Goal: Task Accomplishment & Management: Complete application form

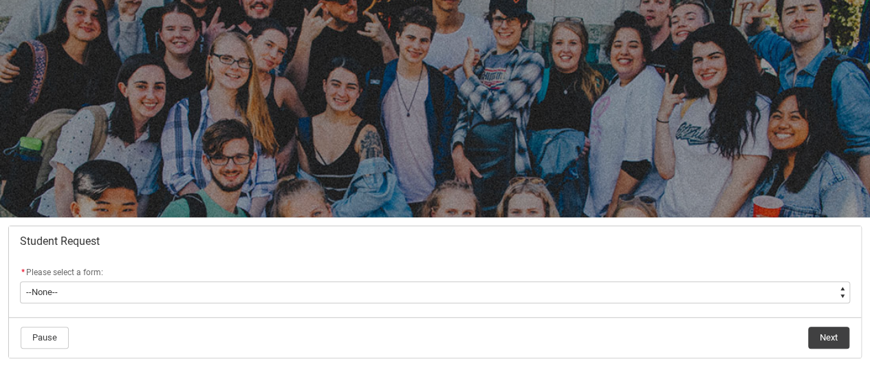
scroll to position [58, 0]
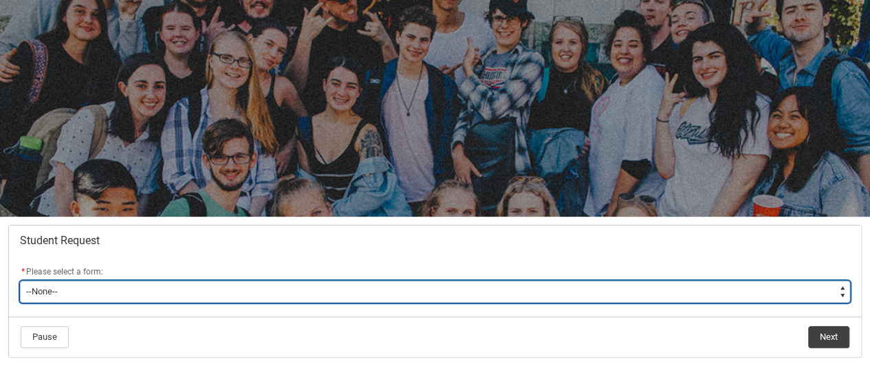
click at [122, 291] on select "--None-- Academic Transcript Application to Appeal Assignment Extension Change …" at bounding box center [435, 292] width 830 height 22
type lightning-select "Assignment_Extension_Choice"
click at [20, 281] on select "--None-- Academic Transcript Application to Appeal Assignment Extension Change …" at bounding box center [435, 292] width 830 height 22
select select "Assignment_Extension_Choice"
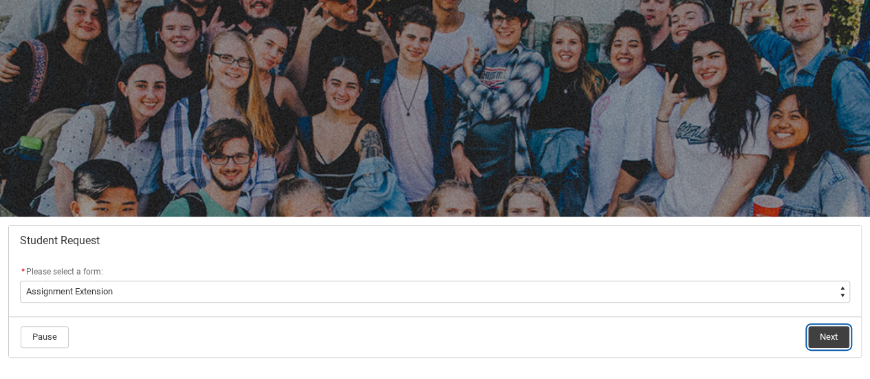
click at [825, 339] on button "Next" at bounding box center [828, 337] width 41 height 22
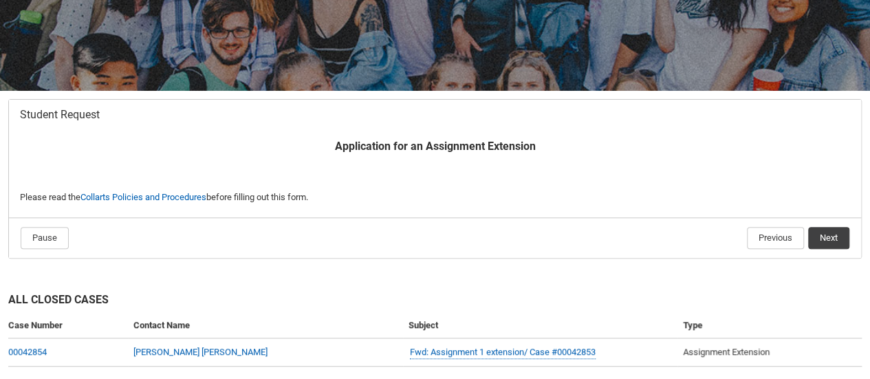
scroll to position [186, 0]
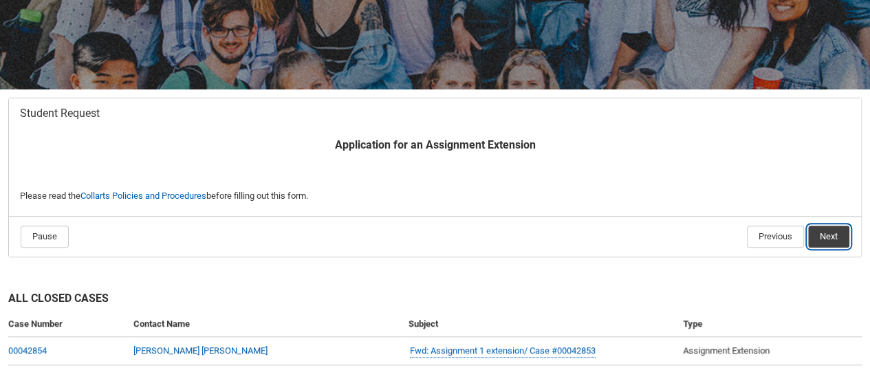
click at [841, 233] on button "Next" at bounding box center [828, 237] width 41 height 22
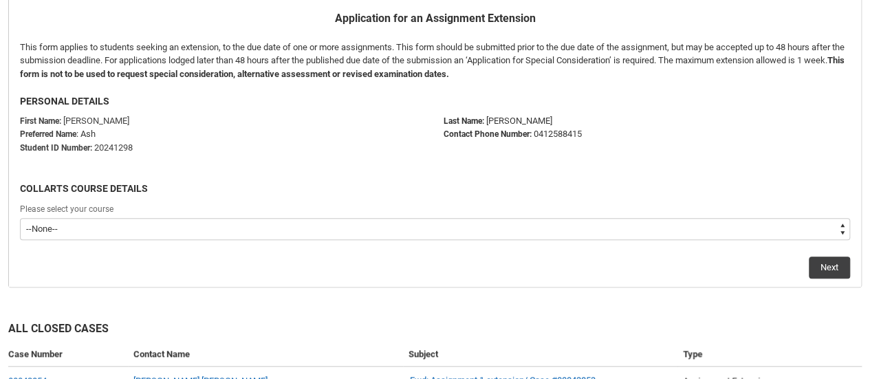
scroll to position [325, 0]
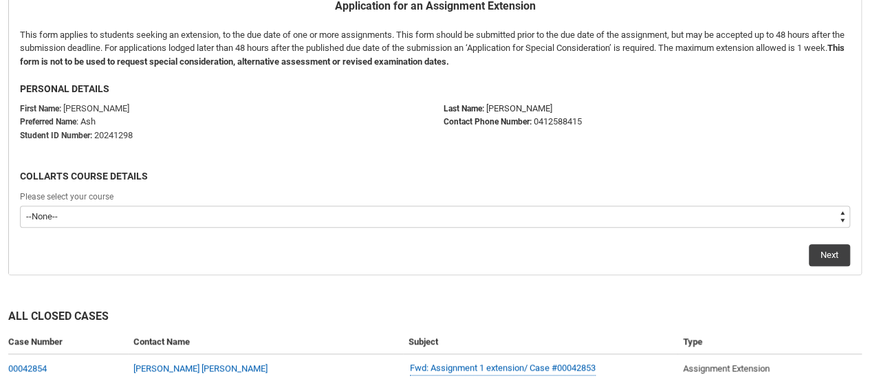
click at [84, 214] on select "--None-- Bachelor of Digital and Social Media V2" at bounding box center [435, 217] width 830 height 22
type lightning-select "recordPicklist_ProgramEnrollment.a0jOZ000003Nf7DYAS"
click at [20, 206] on select "--None-- Bachelor of Digital and Social Media V2" at bounding box center [435, 217] width 830 height 22
select select "recordPicklist_ProgramEnrollment.a0jOZ000003Nf7DYAS"
click at [836, 255] on button "Next" at bounding box center [829, 255] width 41 height 22
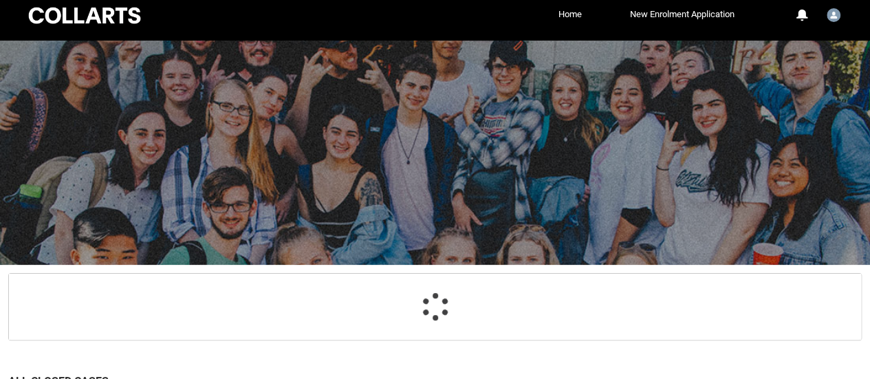
scroll to position [146, 0]
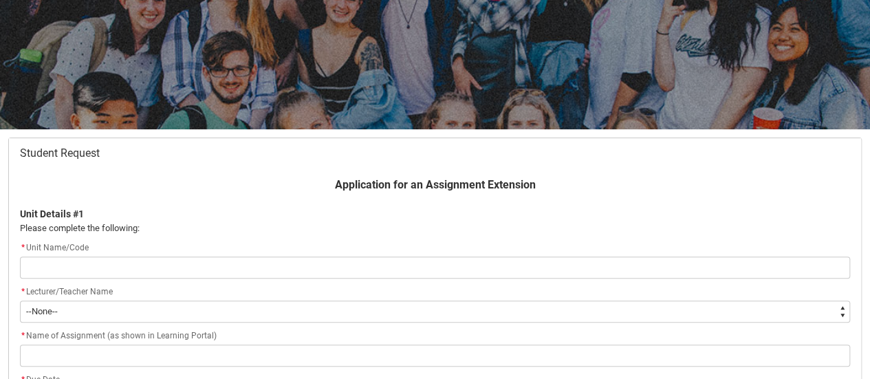
type lightning-primitive-input-simple "S"
type input "S"
type lightning-primitive-input-simple "SH"
type input "SH"
type lightning-primitive-input-simple "SHC"
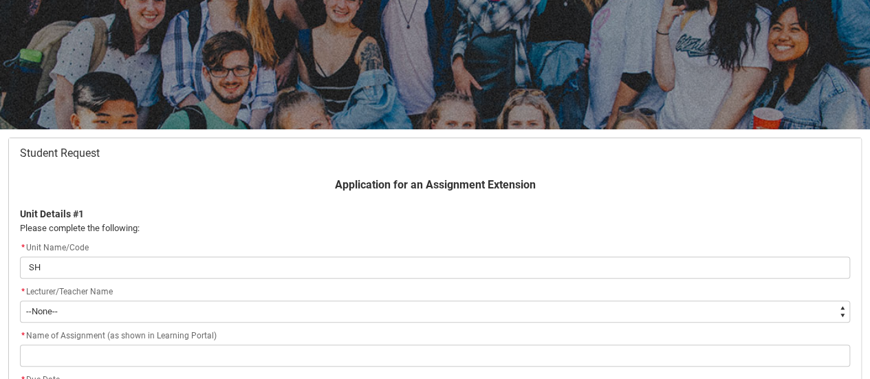
type input "SHC"
type lightning-primitive-input-simple "SHCE"
type input "SHCE"
type lightning-primitive-input-simple "SHCE"
type input "SHCE"
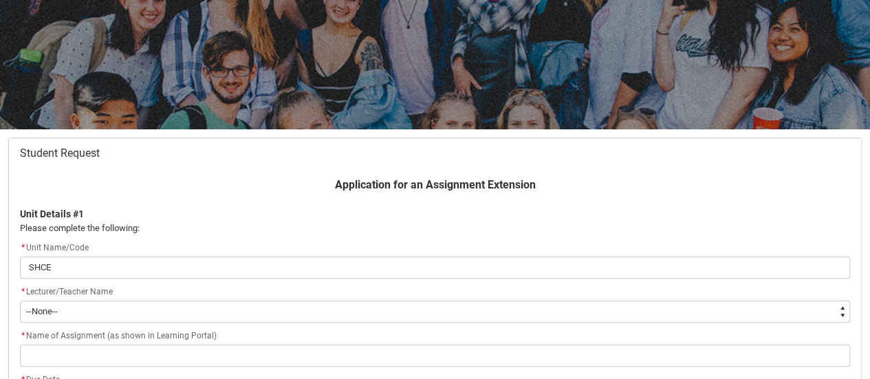
type lightning-primitive-input-simple "SHCE -"
type input "SHCE -"
type lightning-primitive-input-simple "SHCE -"
type input "SHCE -"
type lightning-primitive-input-simple "SHCE - C"
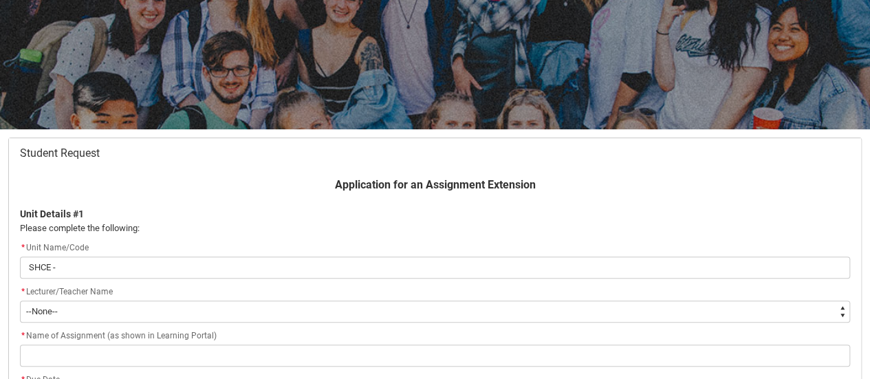
type input "SHCE - C"
type lightning-primitive-input-simple "SHCE - Cr"
type input "SHCE - Cr"
type lightning-primitive-input-simple "SHCE - Cre"
type input "SHCE - Cre"
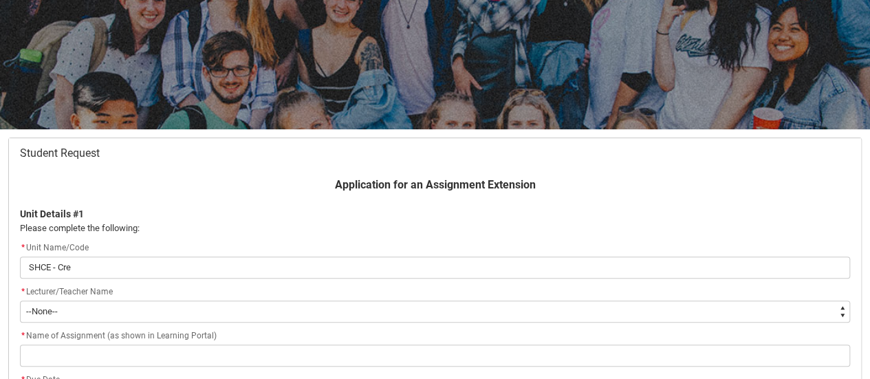
type lightning-primitive-input-simple "SHCE - Crea"
type input "SHCE - Crea"
type lightning-primitive-input-simple "SHCE - Creat"
type input "SHCE - Creat"
type lightning-primitive-input-simple "SHCE - Creati"
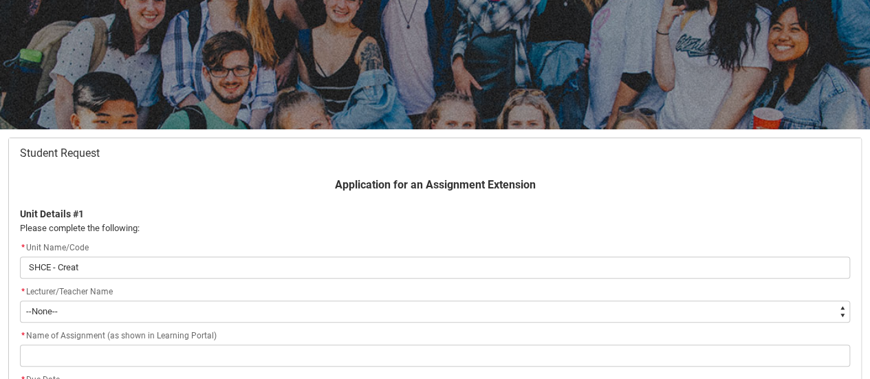
type input "SHCE - Creati"
type lightning-primitive-input-simple "SHCE - Creativ"
type input "SHCE - Creativ"
type lightning-primitive-input-simple "SHCE - Creative"
type input "SHCE - Creative"
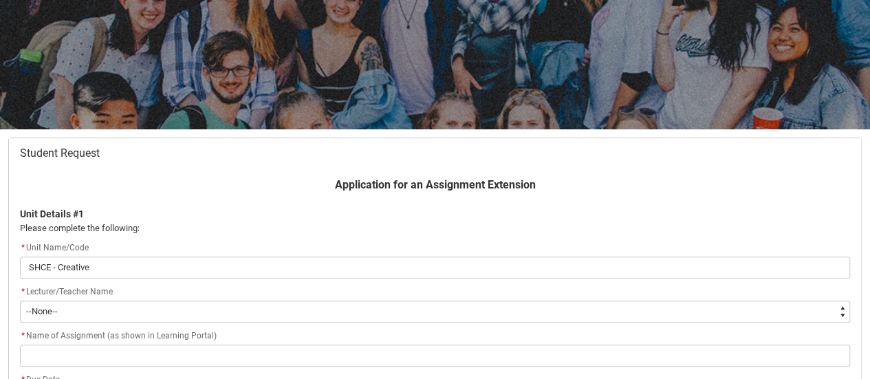
type lightning-primitive-input-simple "SHCE - Creative"
type input "SHCE - Creative"
type lightning-primitive-input-simple "SHCE - Creative E"
type input "SHCE - Creative E"
type lightning-primitive-input-simple "SHCE - Creative En"
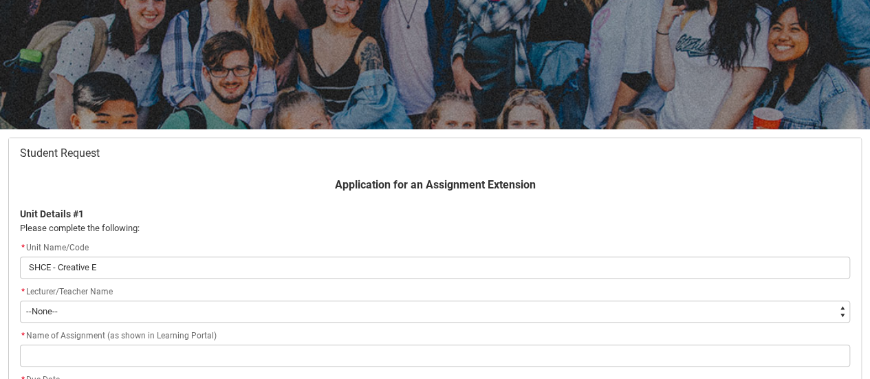
type input "SHCE - Creative En"
type lightning-primitive-input-simple "SHCE - Creative Ent"
type input "SHCE - Creative Ent"
type lightning-primitive-input-simple "SHCE - Creative Entr"
type input "SHCE - Creative Entr"
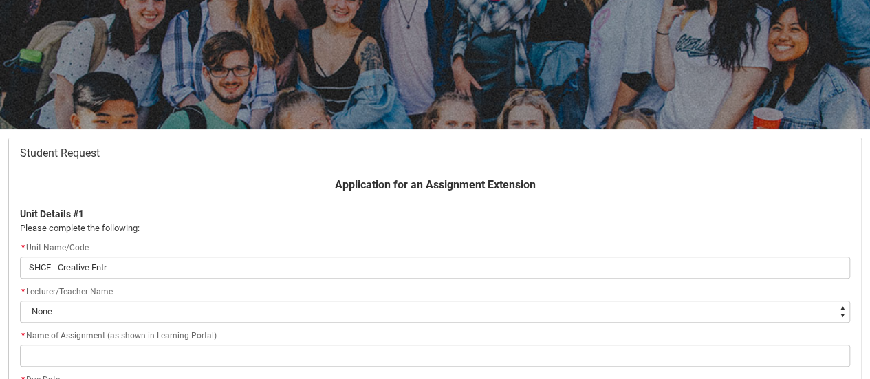
type lightning-primitive-input-simple "SHCE - Creative Entre"
type input "SHCE - Creative Entre"
type lightning-primitive-input-simple "SHCE - Creative Entr"
type input "SHCE - Creative Entr"
type lightning-primitive-input-simple "SHCE - Creative Ent"
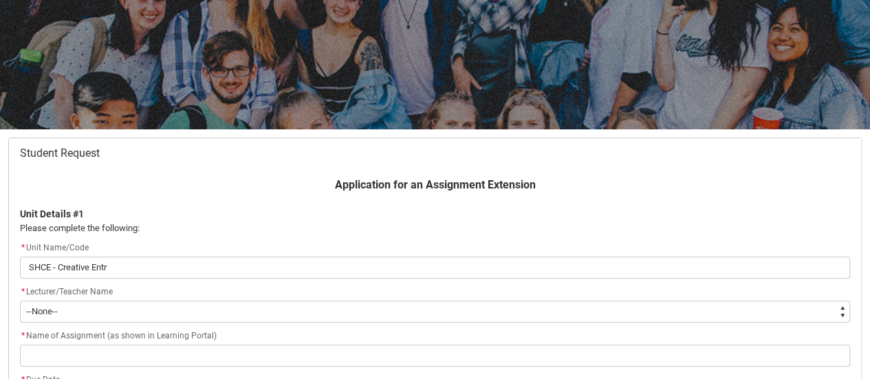
type input "SHCE - Creative Ent"
type lightning-primitive-input-simple "SHCE - Creative En"
type input "SHCE - Creative En"
type lightning-primitive-input-simple "SHCE - Creative E"
type input "SHCE - Creative E"
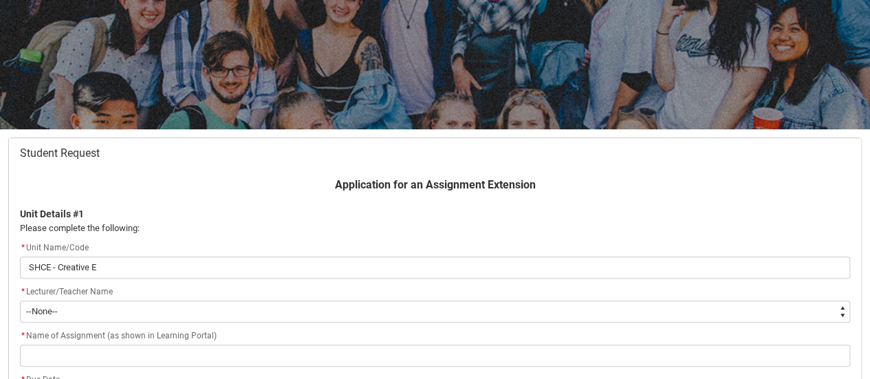
type lightning-primitive-input-simple "SHCE - Creative"
type input "SHCE - Creative"
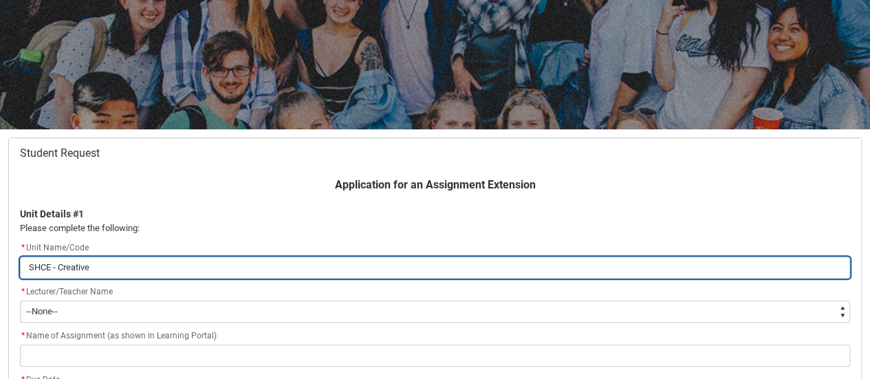
type lightning-primitive-input-simple "SHCE - Creative E"
type input "SHCE - Creative E"
type lightning-primitive-input-simple "SHCE - Creative En"
type input "SHCE - Creative En"
type lightning-primitive-input-simple "SHCE - Creative Ent"
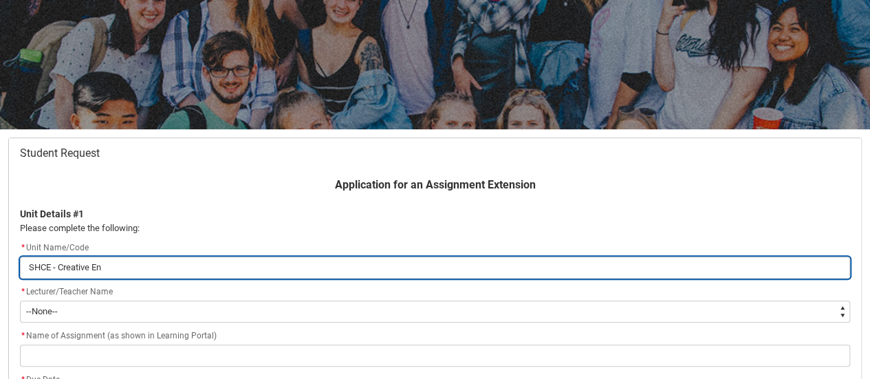
type input "SHCE - Creative Ent"
type lightning-primitive-input-simple "SHCE - Creative Entr"
type input "SHCE - Creative Entr"
type lightning-primitive-input-simple "SHCE - Creative Entre"
type input "SHCE - Creative Entre"
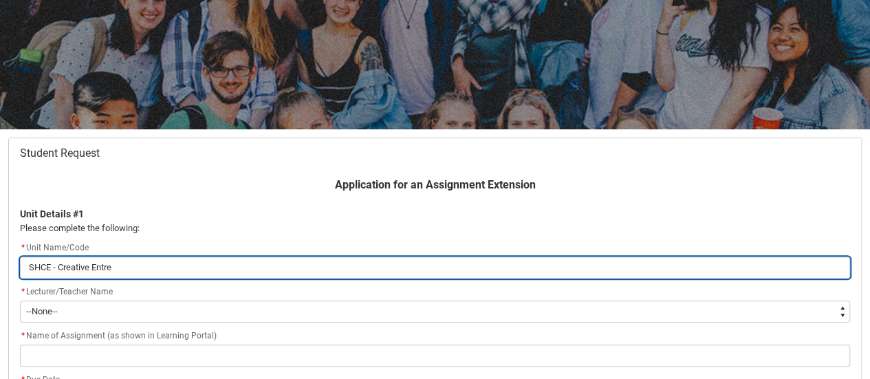
type lightning-primitive-input-simple "SHCE - Creative Entrep"
type input "SHCE - Creative Entrep"
type lightning-primitive-input-simple "SHCE - Creative Entrepe"
type input "SHCE - Creative Entrepe"
type lightning-primitive-input-simple "SHCE - Creative Entrepen"
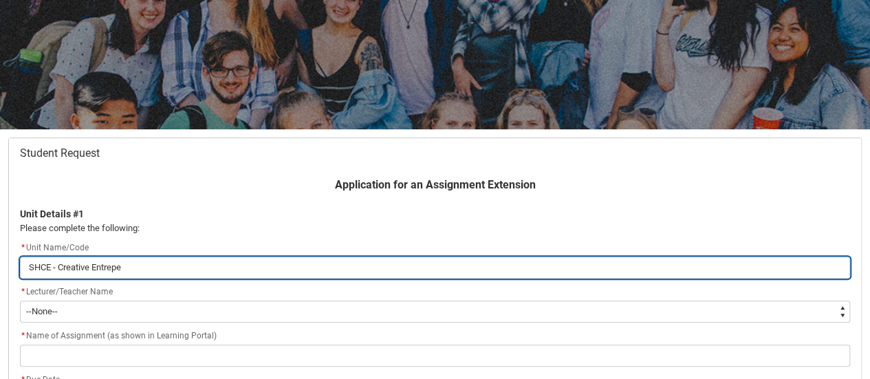
type input "SHCE - Creative Entrepen"
type lightning-primitive-input-simple "SHCE - Creative Entrepenu"
type input "SHCE - Creative Entrepenu"
type lightning-primitive-input-simple "SHCE - Creative Entrepen"
type input "SHCE - Creative Entrepen"
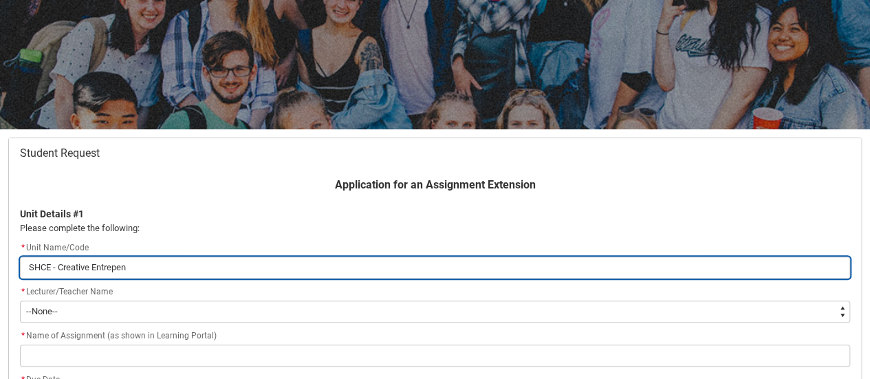
type lightning-primitive-input-simple "SHCE - Creative Entrepene"
type input "SHCE - Creative Entrepene"
type lightning-primitive-input-simple "SHCE - Creative Entrepeneu"
type input "SHCE - Creative Entrepeneu"
type lightning-primitive-input-simple "SHCE - Creative Entrepeneur"
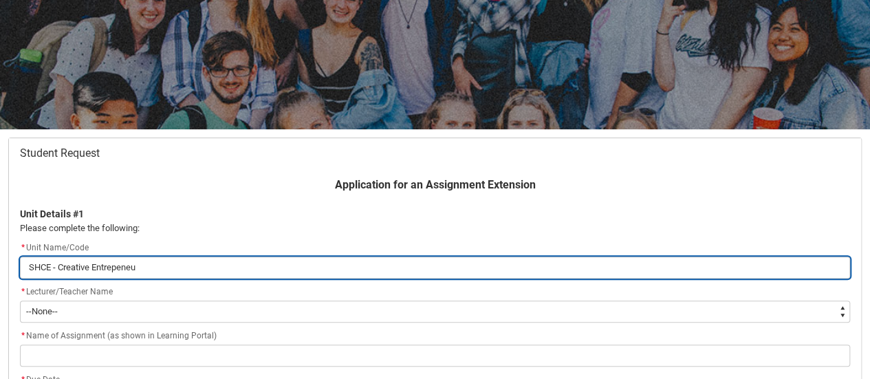
type input "SHCE - Creative Entrepeneur"
type lightning-primitive-input-simple "SHCE - Creative Entrepeneurs"
type input "SHCE - Creative Entrepeneurs"
type lightning-primitive-input-simple "SHCE - Creative Entrepeneursh"
type input "SHCE - Creative Entrepeneursh"
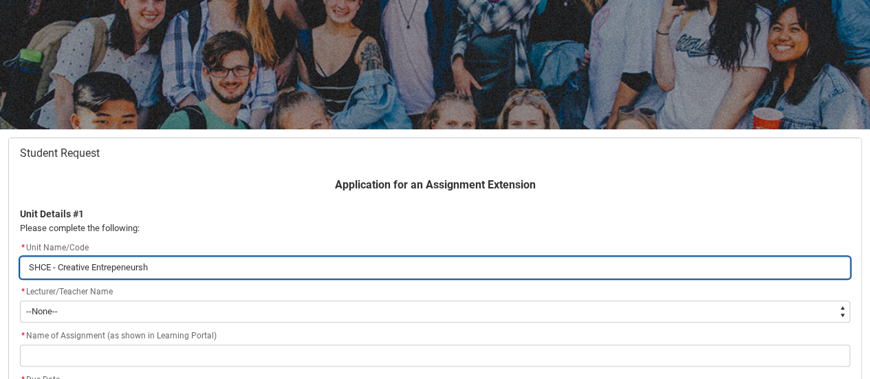
type lightning-primitive-input-simple "SHCE - Creative Entrepeneurshi"
type input "SHCE - Creative Entrepeneurshi"
type lightning-primitive-input-simple "SHCE - Creative Entrepeneurship"
type input "SHCE - Creative Entrepeneurship"
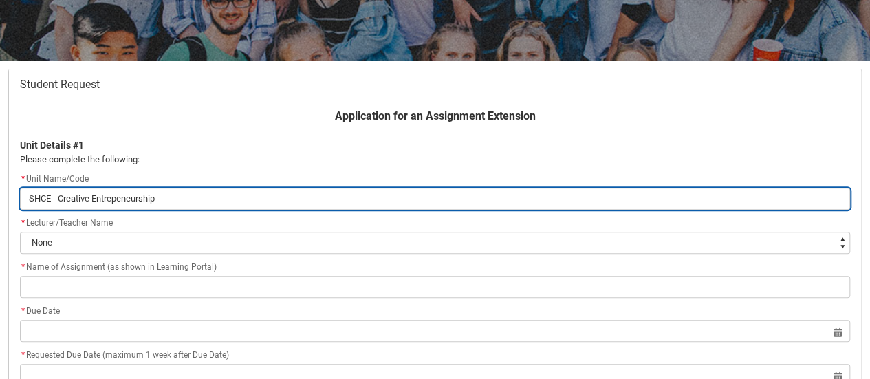
scroll to position [221, 0]
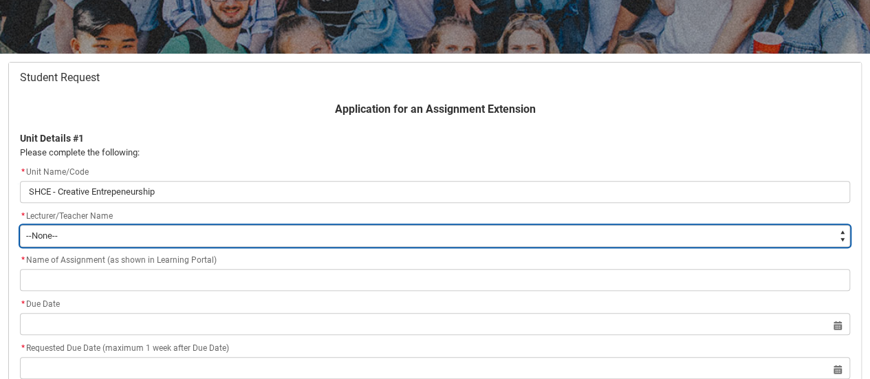
click at [109, 233] on select "--None-- [PERSON_NAME] [PERSON_NAME] [PERSON_NAME] [PERSON_NAME] [PERSON_NAME] …" at bounding box center [435, 236] width 830 height 22
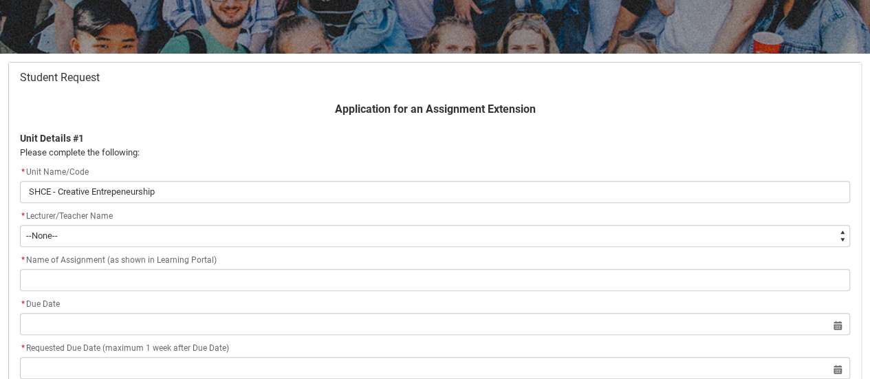
click at [78, 304] on div "* Due Date" at bounding box center [435, 304] width 830 height 17
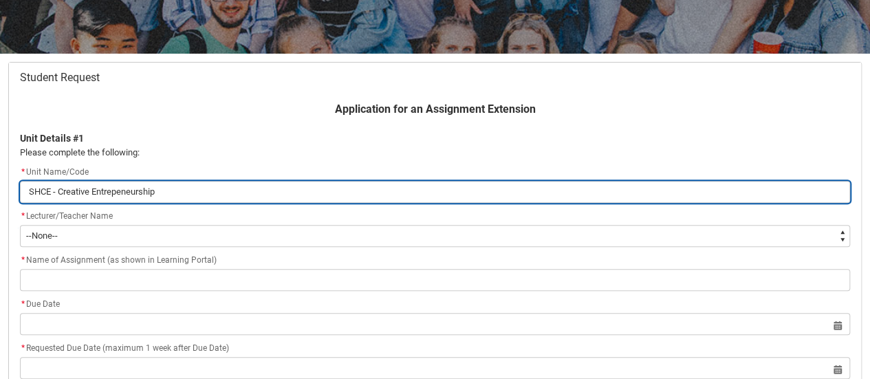
click at [116, 192] on input "SHCE - Creative Entrepeneurship" at bounding box center [435, 192] width 830 height 22
click at [138, 192] on input "SHCE - Creative Entrepeneurship" at bounding box center [435, 192] width 830 height 22
type lightning-primitive-input-simple "SHCE - Creative Entrepenership"
type input "SHCE - Creative Entrepenership"
type lightning-primitive-input-simple "SHCE - Creative Entrepenrship"
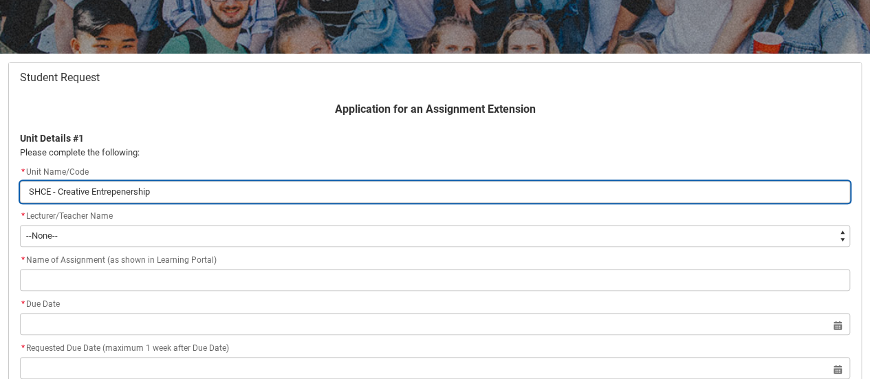
type input "SHCE - Creative Entrepenrship"
type lightning-primitive-input-simple "SHCE - Creative Entrepenurship"
type input "SHCE - Creative Entrepenurship"
type lightning-primitive-input-simple "SHCE - Creative Entrepenuership"
type input "SHCE - Creative Entrepenuership"
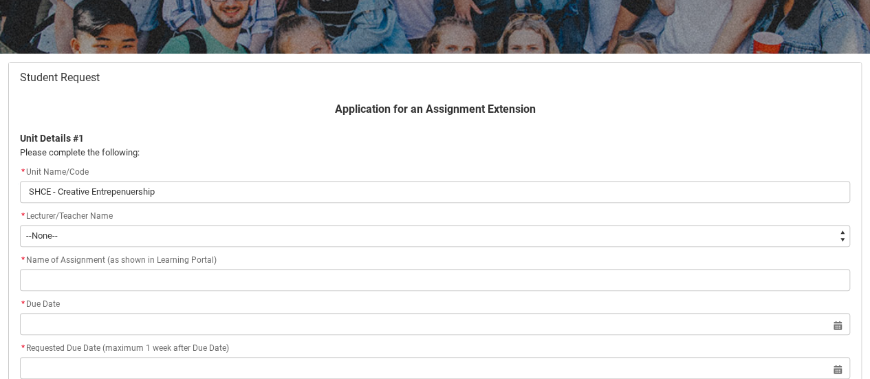
click at [198, 219] on div "* Lecturer/Teacher Name" at bounding box center [435, 216] width 830 height 17
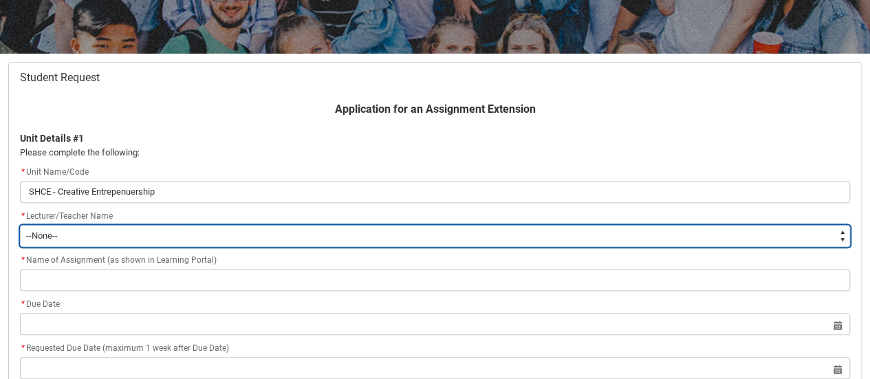
click at [116, 225] on select "--None-- [PERSON_NAME] [PERSON_NAME] [PERSON_NAME] [PERSON_NAME] [PERSON_NAME] …" at bounding box center [435, 236] width 830 height 22
type lightning-select "Faculty_NamefromAtoM.003OZ000004j4DHYAY"
click at [20, 225] on select "--None-- [PERSON_NAME] [PERSON_NAME] [PERSON_NAME] [PERSON_NAME] [PERSON_NAME] …" at bounding box center [435, 236] width 830 height 22
select select "Faculty_NamefromAtoM.003OZ000004j4DHYAY"
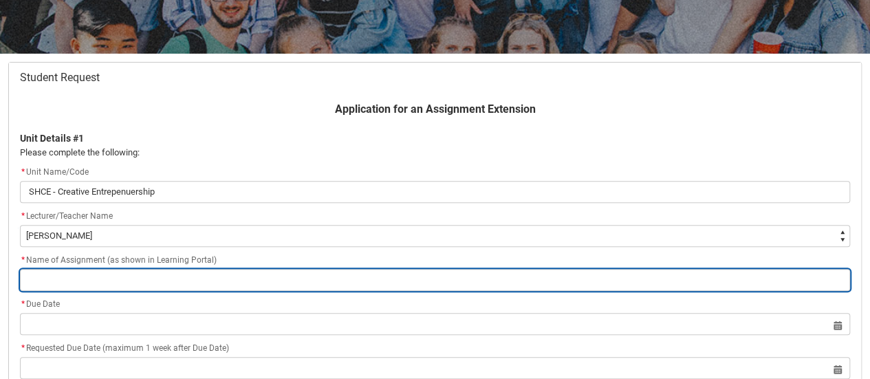
click at [56, 270] on input "Redu_Student_Request flow" at bounding box center [435, 280] width 830 height 22
type lightning-primitive-input-simple "A"
type input "A"
type lightning-primitive-input-simple "As"
type input "As"
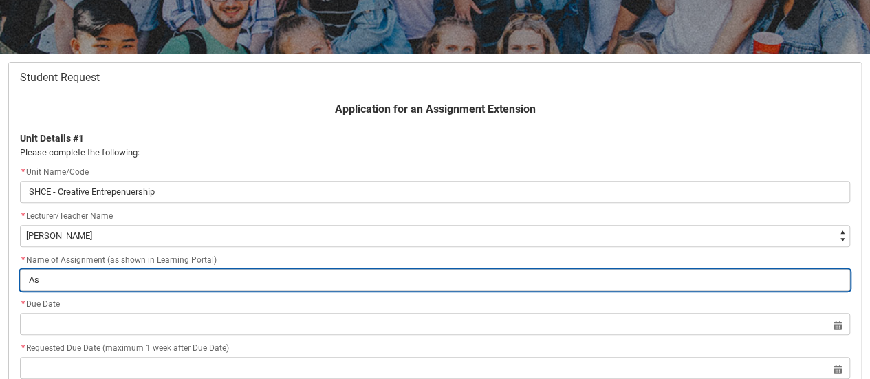
type lightning-primitive-input-simple "Ass"
type input "Ass"
type lightning-primitive-input-simple "Assi"
type input "Assi"
type lightning-primitive-input-simple "Assig"
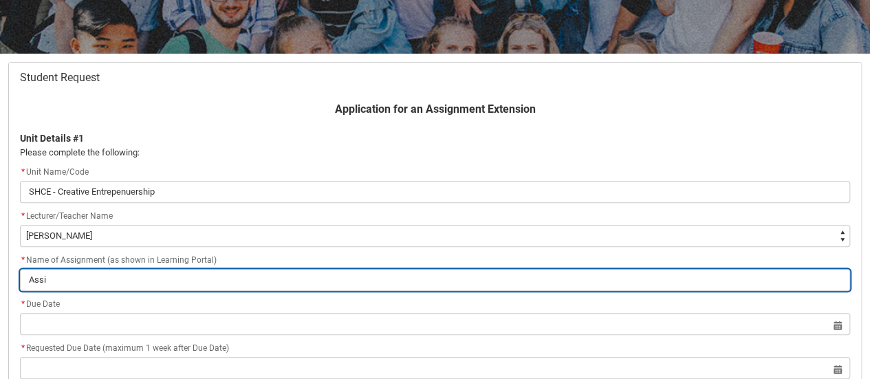
type input "Assig"
type lightning-primitive-input-simple "Assign"
type input "Assign"
type lightning-primitive-input-simple "Assigne"
type input "Assigne"
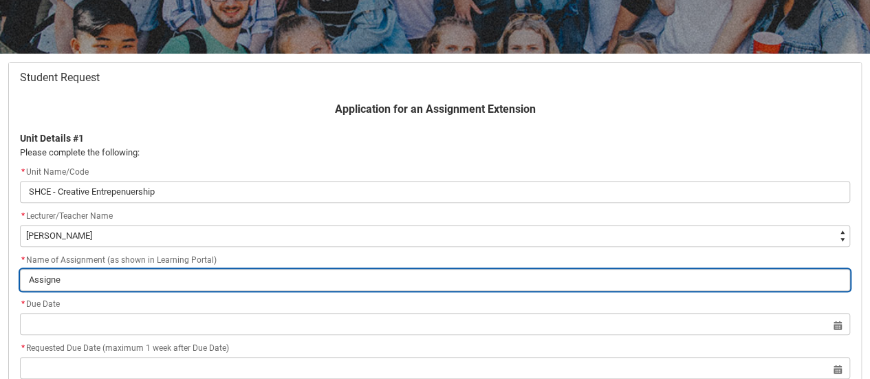
type lightning-primitive-input-simple "Assign"
type input "Assign"
type lightning-primitive-input-simple "Assignm"
type input "Assignm"
type lightning-primitive-input-simple "Assignme"
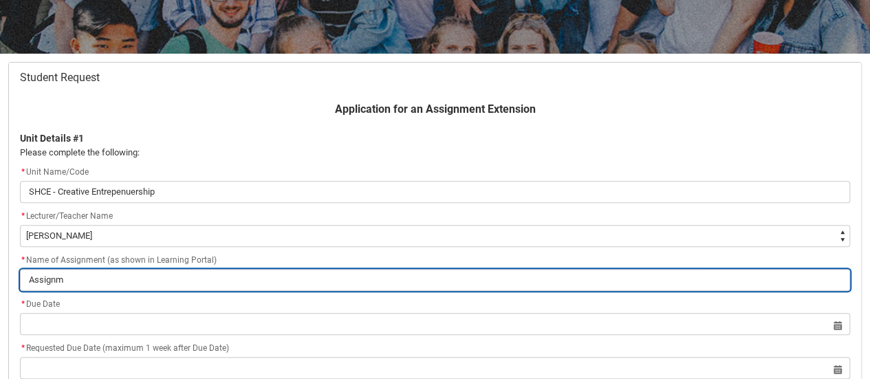
type input "Assignme"
type lightning-primitive-input-simple "Assignmen"
type input "Assignmen"
type lightning-primitive-input-simple "Assignment"
type input "Assignment"
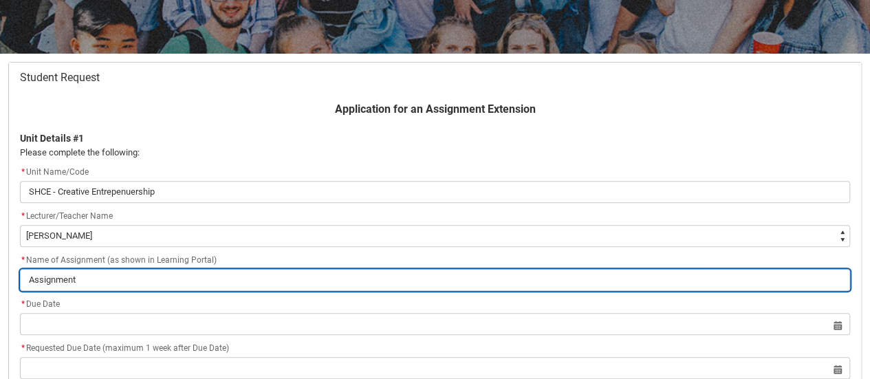
type lightning-primitive-input-simple "Assignment"
type input "Assignment"
type lightning-primitive-input-simple "Assignment 1"
type input "Assignment 1"
type lightning-primitive-input-simple "Assignment 1:"
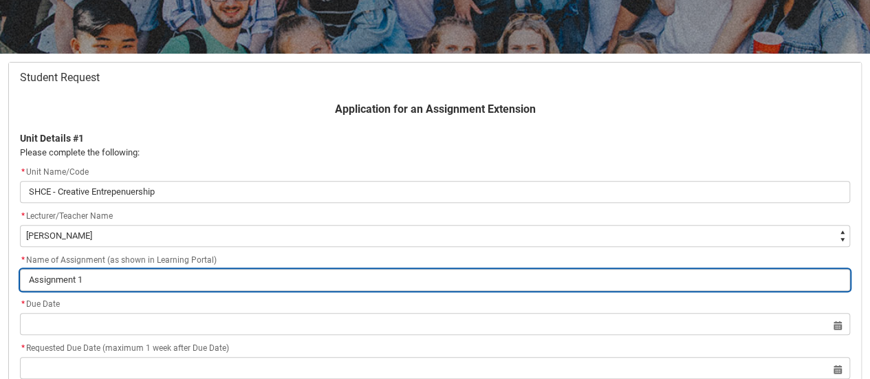
type input "Assignment 1:"
type lightning-primitive-input-simple "Assignment 1:"
type input "Assignment 1:"
type lightning-primitive-input-simple "Assignment 1: E"
type input "Assignment 1: E"
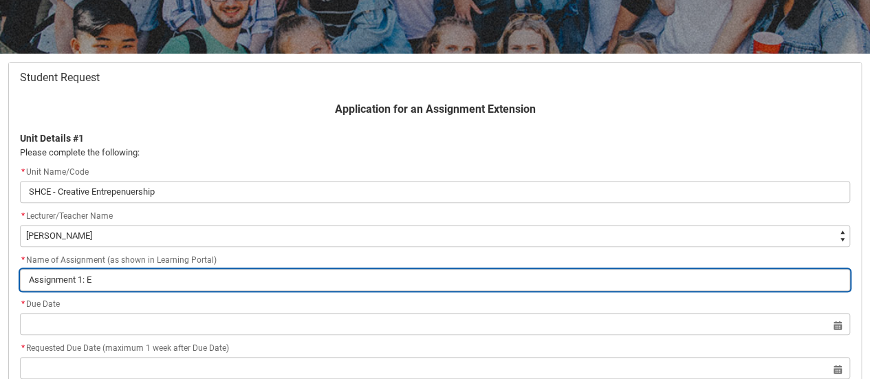
type lightning-primitive-input-simple "Assignment 1: En"
type input "Assignment 1: En"
type lightning-primitive-input-simple "Assignment 1: Ent"
type input "Assignment 1: Ent"
type lightning-primitive-input-simple "Assignment 1: Entr"
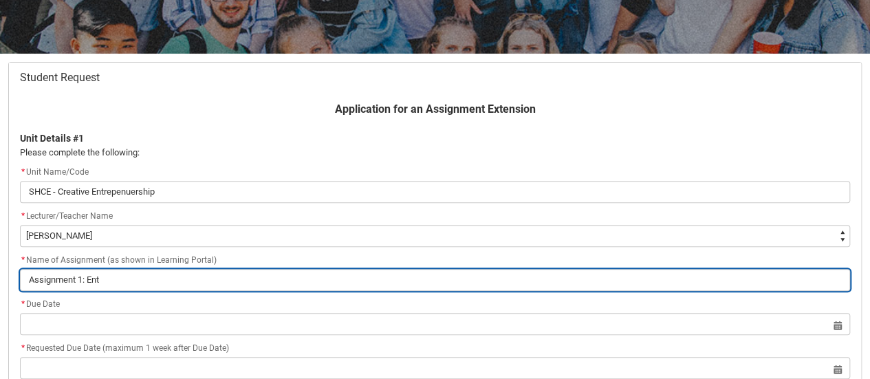
type input "Assignment 1: Entr"
type lightning-primitive-input-simple "Assignment 1: Entre"
type input "Assignment 1: Entre"
type lightning-primitive-input-simple "Assignment 1: Entrep"
type input "Assignment 1: Entrep"
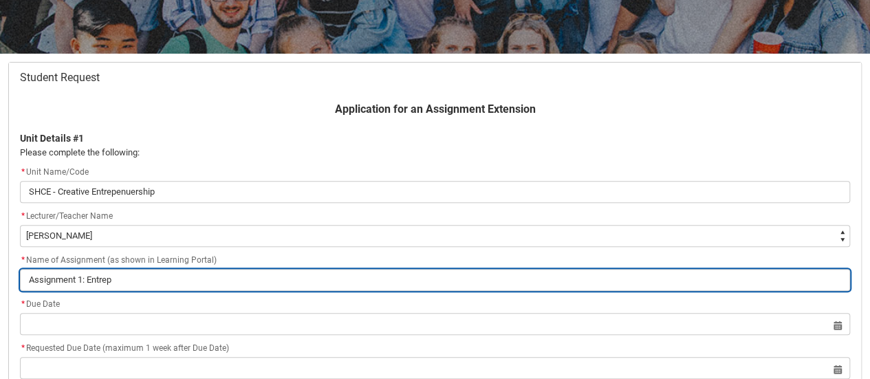
type lightning-primitive-input-simple "Assignment 1: Entrepe"
type input "Assignment 1: Entrepe"
type lightning-primitive-input-simple "Assignment 1: Entrepen"
type input "Assignment 1: Entrepen"
type lightning-primitive-input-simple "Assignment 1: Entrepenu"
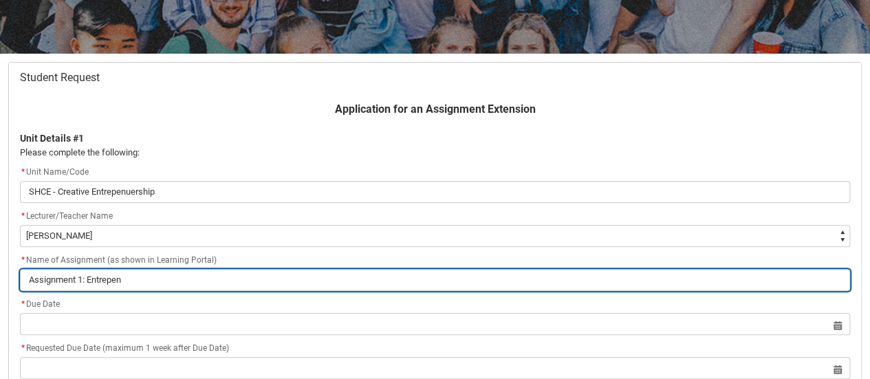
type input "Assignment 1: Entrepenu"
type lightning-primitive-input-simple "Assignment 1: Entrepenue"
type input "Assignment 1: Entrepenue"
type lightning-primitive-input-simple "Assignment 1: Entrepenuer"
type input "Assignment 1: Entrepenuer"
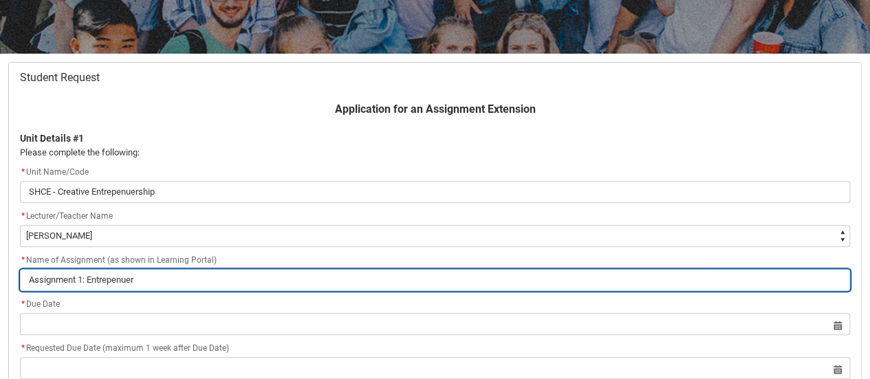
type lightning-primitive-input-simple "Assignment 1: Entrepenuer"
type input "Assignment 1: Entrepenuer"
type lightning-primitive-input-simple "Assignment 1: Entrepenuer"
type input "Assignment 1: Entrepenuer"
type lightning-primitive-input-simple "Assignment 1: Entrepenue"
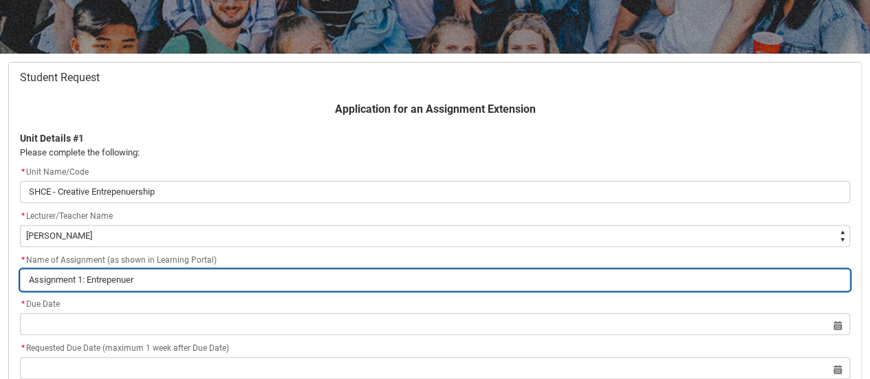
type input "Assignment 1: Entrepenue"
type lightning-primitive-input-simple "Assignment 1: Entrepenu"
type input "Assignment 1: Entrepenu"
type lightning-primitive-input-simple "Assignment 1: Entrepen"
type input "Assignment 1: Entrepen"
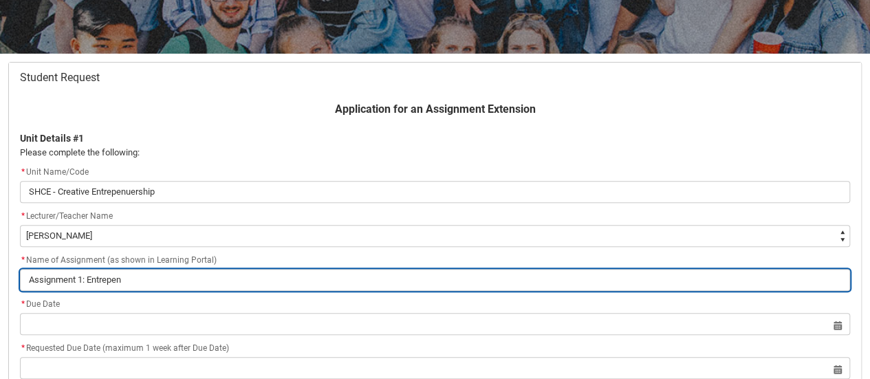
type lightning-primitive-input-simple "Assignment 1: Entrepene"
type input "Assignment 1: Entrepene"
type lightning-primitive-input-simple "Assignment 1: Entrepeneu"
type input "Assignment 1: Entrepeneu"
type lightning-primitive-input-simple "Assignment 1: Entrepeneur"
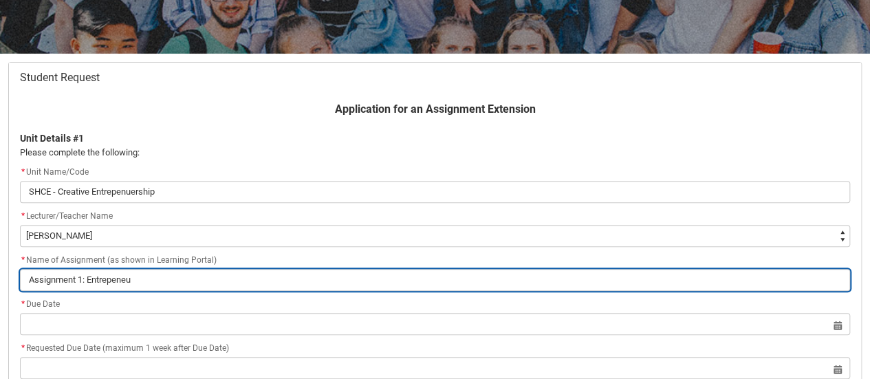
type input "Assignment 1: Entrepeneur"
type lightning-primitive-input-simple "Assignment 1: Entrepeneur"
type input "Assignment 1: Entrepeneur"
click at [115, 278] on input "Assignment 1: Entrepeneur" at bounding box center [435, 280] width 830 height 22
type lightning-primitive-input-simple "Assignment 1: Entrepreneur"
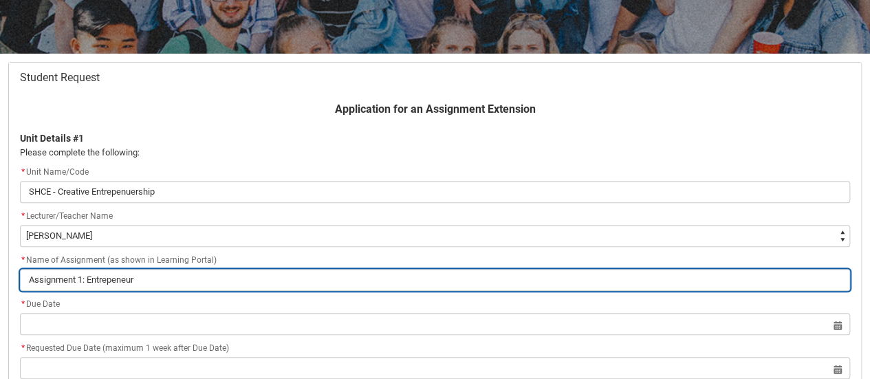
type input "Assignment 1: Entrepreneur"
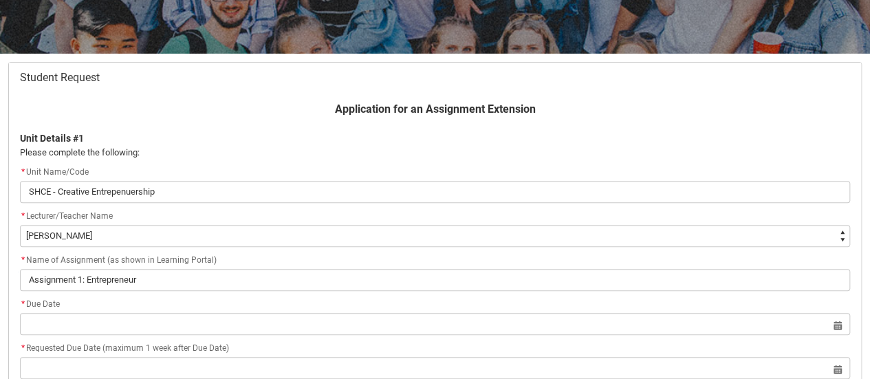
click at [190, 292] on flowruntime-screen-field "* Name of Assignment (as shown in Learning Portal) Assignment 1: Entrepreneur" at bounding box center [435, 274] width 847 height 44
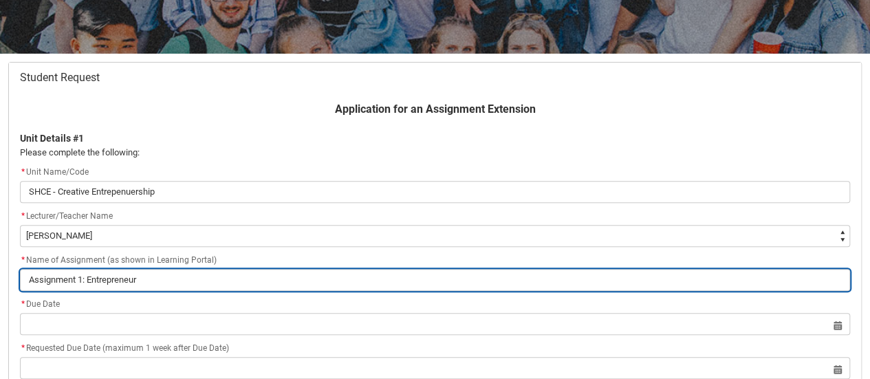
click at [155, 279] on input "Assignment 1: Entrepreneur" at bounding box center [435, 280] width 830 height 22
type lightning-primitive-input-simple "Assignment 1: Entrepreneur C"
type input "Assignment 1: Entrepreneur C"
type lightning-primitive-input-simple "Assignment 1: Entrepreneur Ca"
type input "Assignment 1: Entrepreneur Ca"
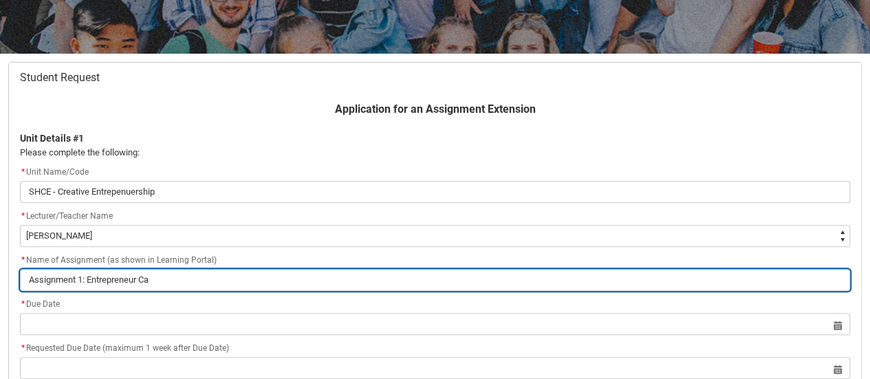
type lightning-primitive-input-simple "Assignment 1: Entrepreneur Cas"
type input "Assignment 1: Entrepreneur Cas"
type lightning-primitive-input-simple "Assignment 1: Entrepreneur Case"
type input "Assignment 1: Entrepreneur Case"
type lightning-primitive-input-simple "Assignment 1: Entrepreneur Case"
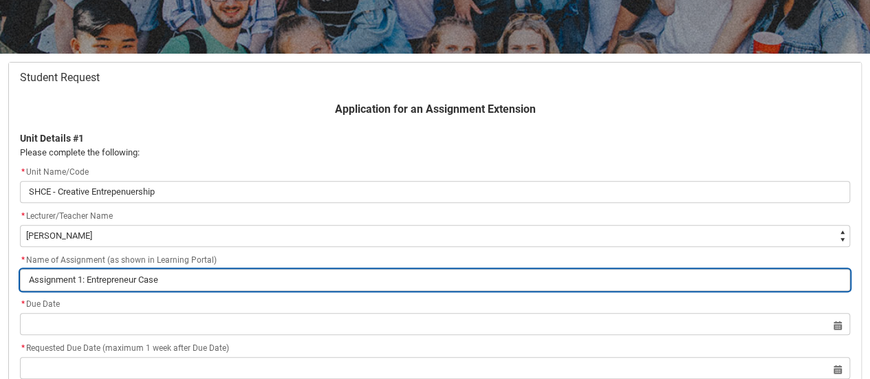
type input "Assignment 1: Entrepreneur Case"
type lightning-primitive-input-simple "Assignment 1: Entrepreneur Case S"
type input "Assignment 1: Entrepreneur Case S"
type lightning-primitive-input-simple "Assignment 1: Entrepreneur Case St"
type input "Assignment 1: Entrepreneur Case St"
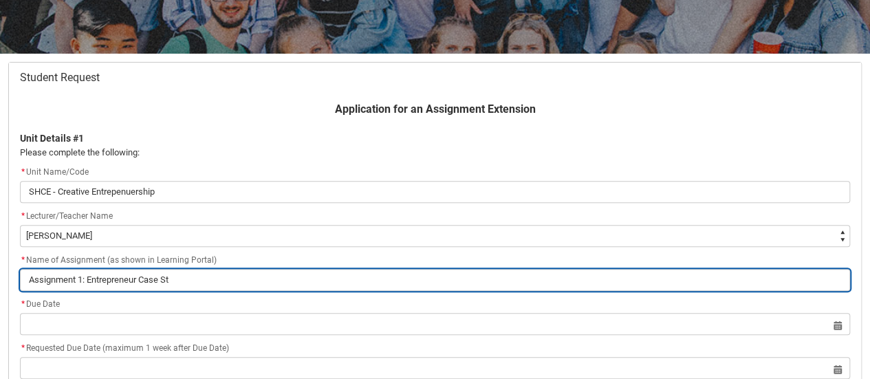
type lightning-primitive-input-simple "Assignment 1: Entrepreneur Case Stu"
type input "Assignment 1: Entrepreneur Case Stu"
type lightning-primitive-input-simple "Assignment 1: Entrepreneur Case Stud"
type input "Assignment 1: Entrepreneur Case Stud"
type lightning-primitive-input-simple "Assignment 1: Entrepreneur Case Study"
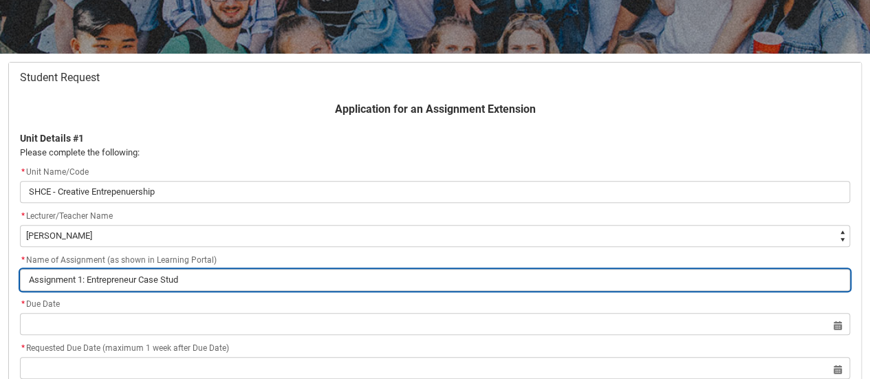
type input "Assignment 1: Entrepreneur Case Study"
type lightning-primitive-input-simple "Assignment 1: Entrepreneur Case Study"
type input "Assignment 1: Entrepreneur Case Study"
type lightning-primitive-input-simple "Assignment 1: Entrepreneur Case Study P"
type input "Assignment 1: Entrepreneur Case Study P"
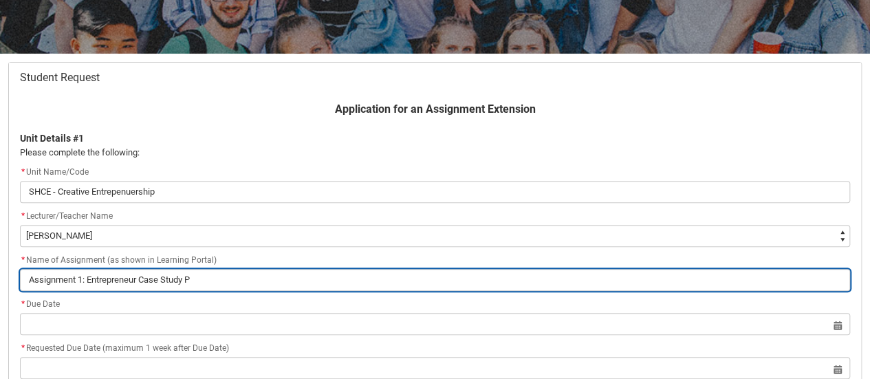
type lightning-primitive-input-simple "Assignment 1: Entrepreneur Case Study Pr"
type input "Assignment 1: Entrepreneur Case Study Pr"
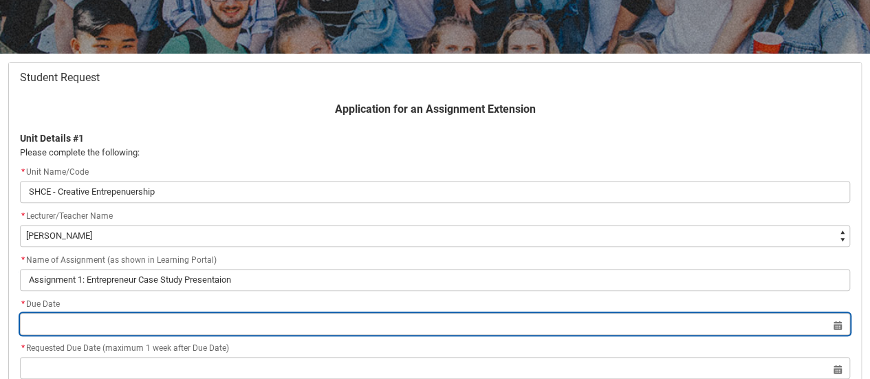
click at [52, 327] on input "Redu_Student_Request flow" at bounding box center [435, 324] width 830 height 22
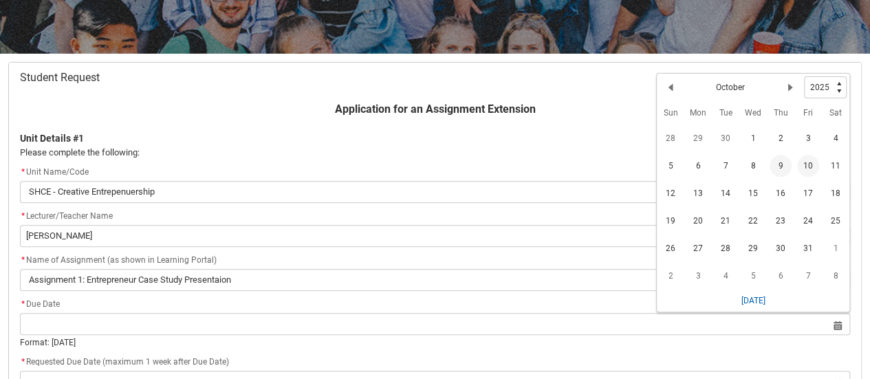
click at [812, 162] on span "10" at bounding box center [808, 166] width 22 height 22
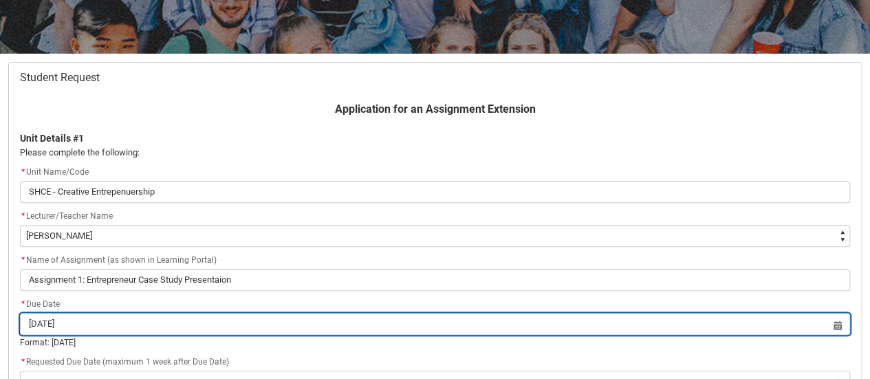
scroll to position [334, 0]
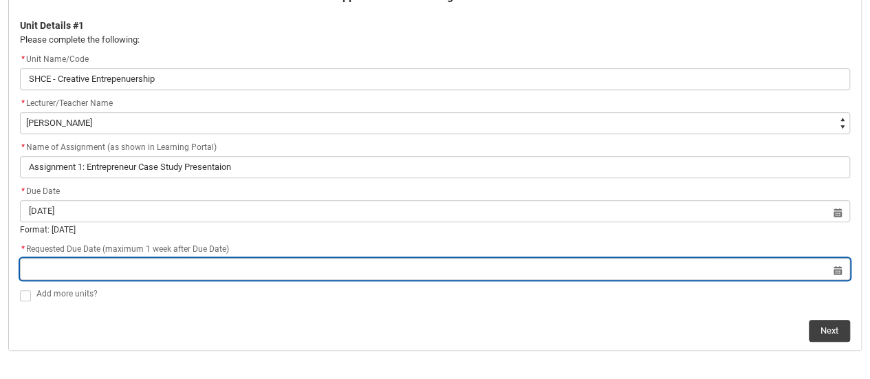
click at [838, 271] on input "Redu_Student_Request flow" at bounding box center [435, 269] width 830 height 22
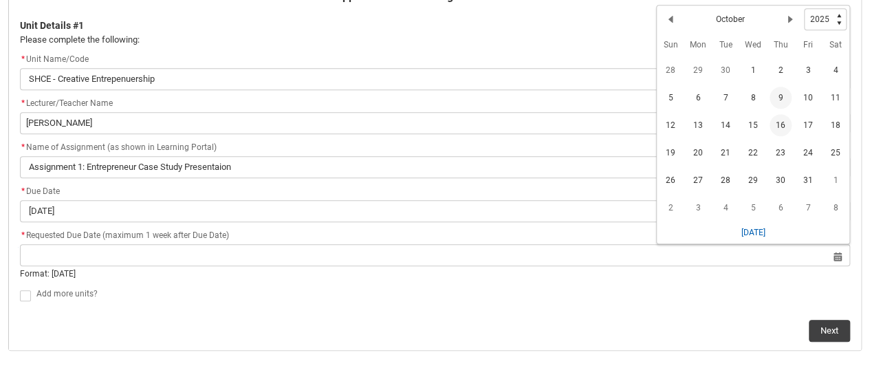
click at [783, 120] on span "16" at bounding box center [781, 125] width 22 height 22
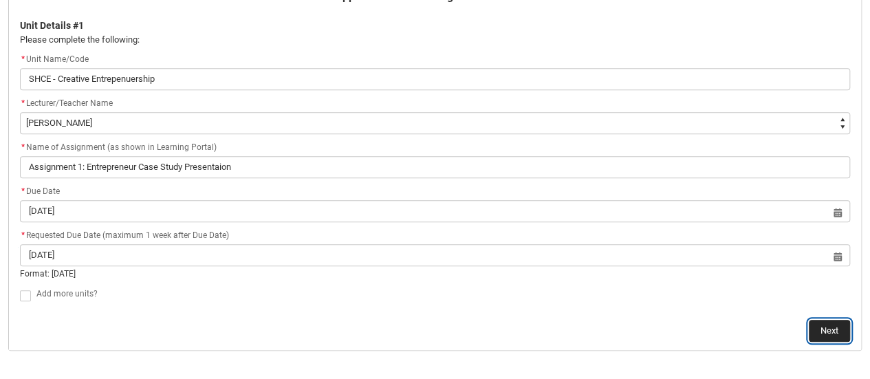
click at [843, 325] on button "Next" at bounding box center [829, 331] width 41 height 22
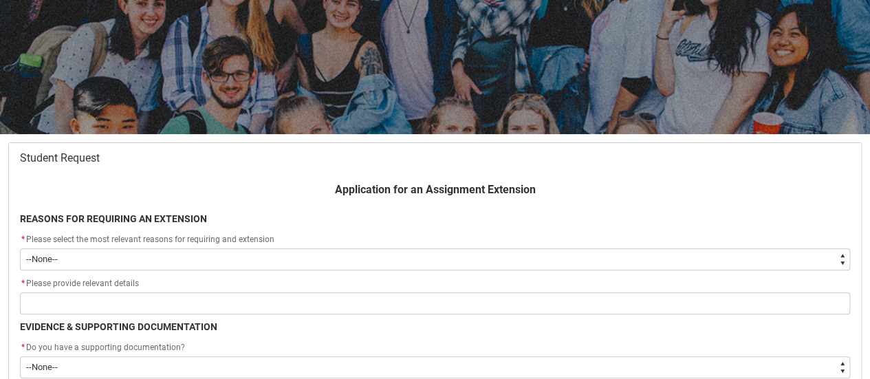
scroll to position [146, 0]
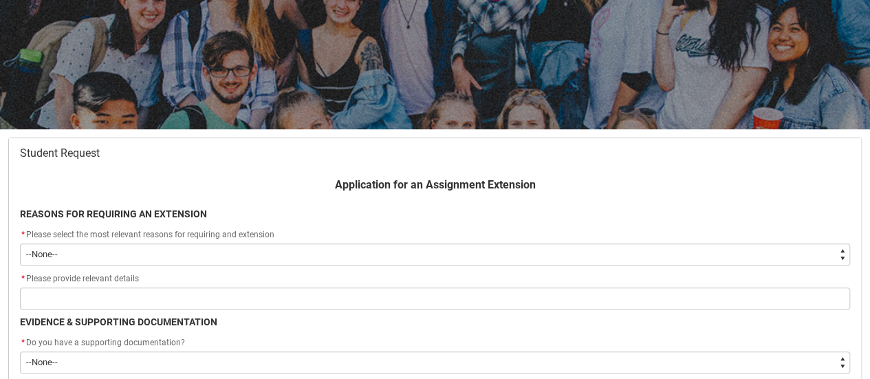
click at [155, 252] on select "--None-- Medical Reasons Work obligations Family obligations Academic Difficult…" at bounding box center [435, 255] width 830 height 22
click at [20, 244] on select "--None-- Medical Reasons Work obligations Family obligations Academic Difficult…" at bounding box center [435, 255] width 830 height 22
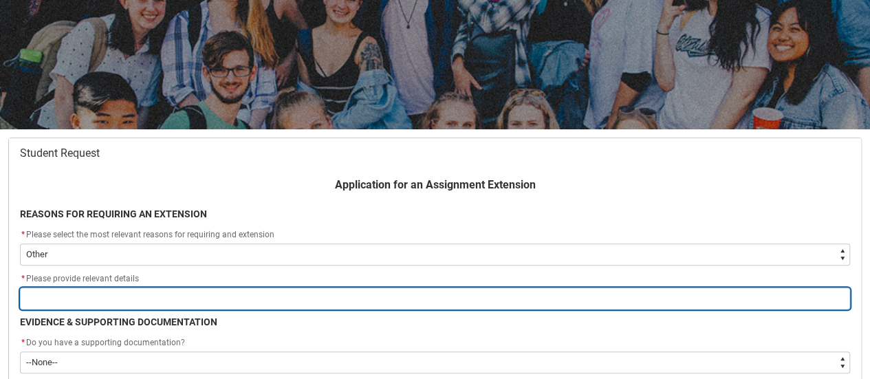
click at [100, 293] on input "Redu_Student_Request flow" at bounding box center [435, 299] width 830 height 22
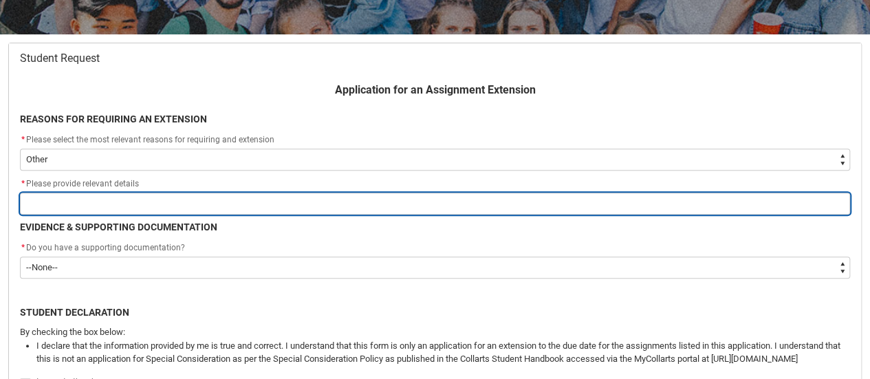
scroll to position [245, 0]
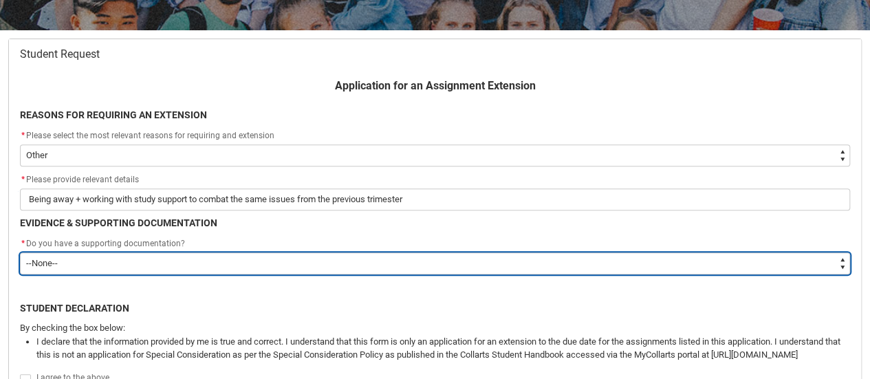
click at [121, 270] on select "--None-- Yes No" at bounding box center [435, 263] width 830 height 22
click at [20, 252] on select "--None-- Yes No" at bounding box center [435, 263] width 830 height 22
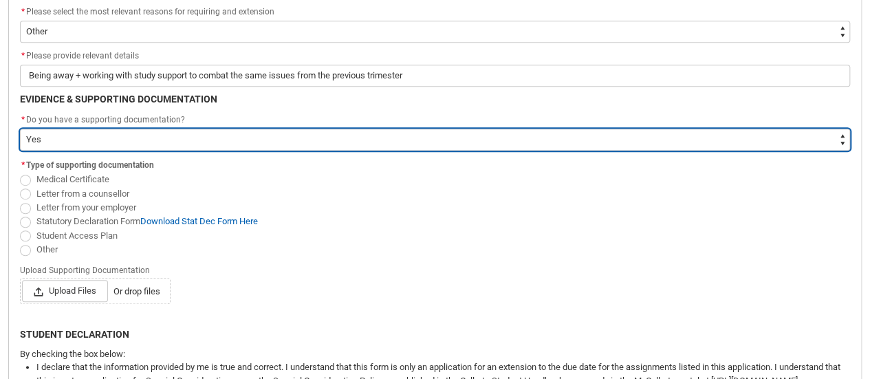
scroll to position [370, 0]
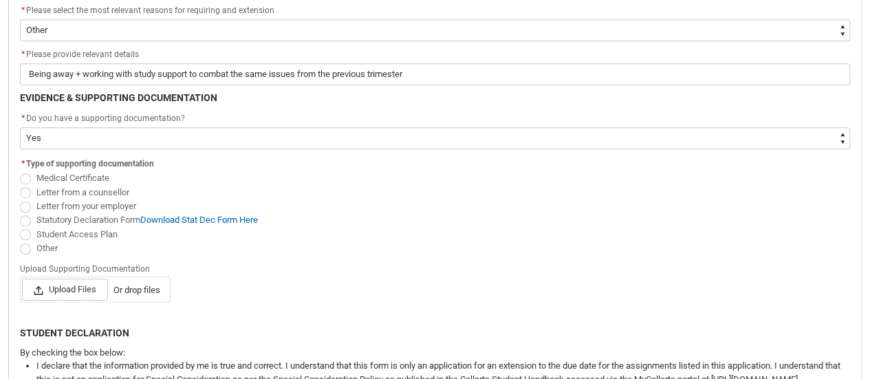
click at [23, 233] on span "Redu_Student_Request flow" at bounding box center [25, 234] width 11 height 11
click at [20, 227] on input "Student Access Plan" at bounding box center [19, 226] width 1 height 1
click at [69, 292] on span "Upload Files" at bounding box center [65, 290] width 86 height 22
click at [22, 279] on input "Upload Files Or drop files" at bounding box center [21, 278] width 1 height 1
click at [72, 287] on span "Upload Files" at bounding box center [65, 290] width 86 height 22
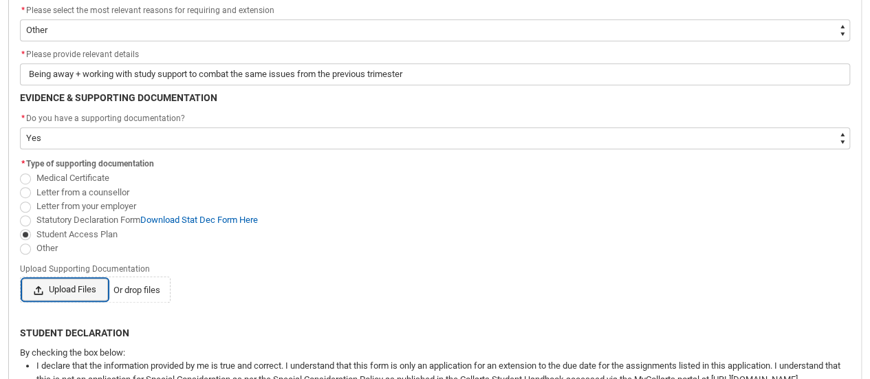
click at [22, 279] on input "Upload Files Or drop files" at bounding box center [21, 278] width 1 height 1
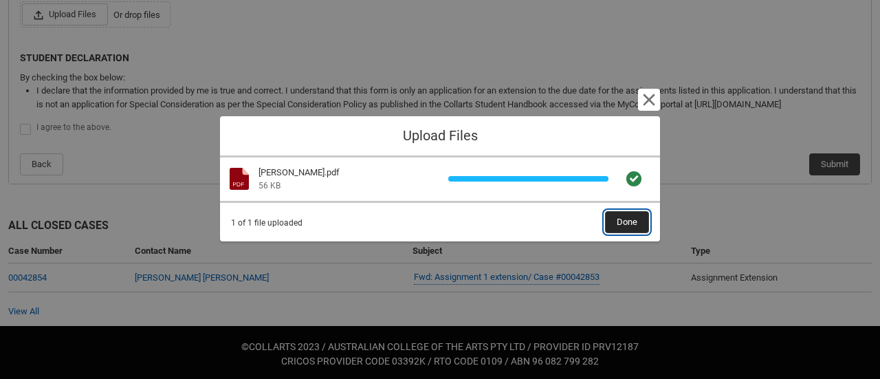
click at [633, 213] on span "Done" at bounding box center [627, 222] width 21 height 21
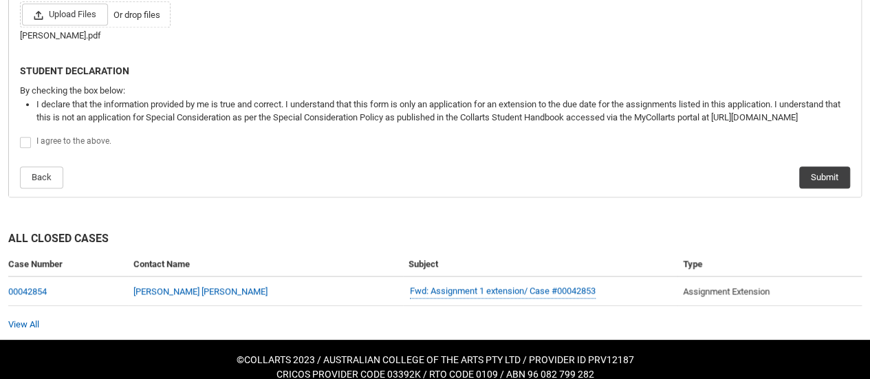
click at [27, 142] on span "Redu_Student_Request flow" at bounding box center [25, 142] width 11 height 11
click at [20, 136] on input "Redu_Student_Request flow" at bounding box center [19, 135] width 1 height 1
click at [827, 177] on button "Submit" at bounding box center [824, 177] width 51 height 22
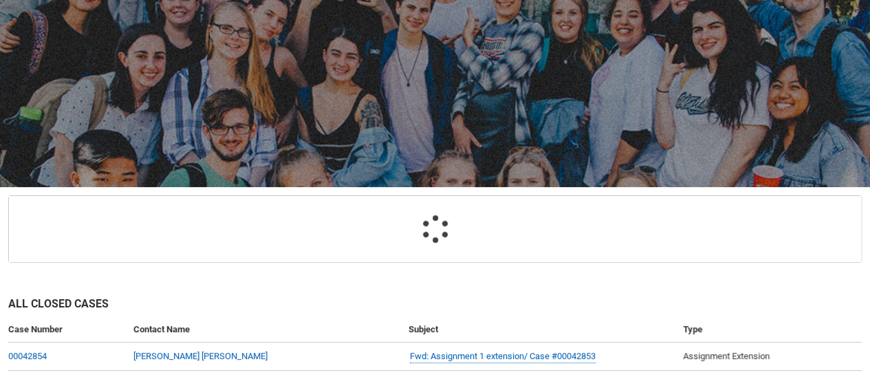
scroll to position [146, 0]
